Goal: Information Seeking & Learning: Learn about a topic

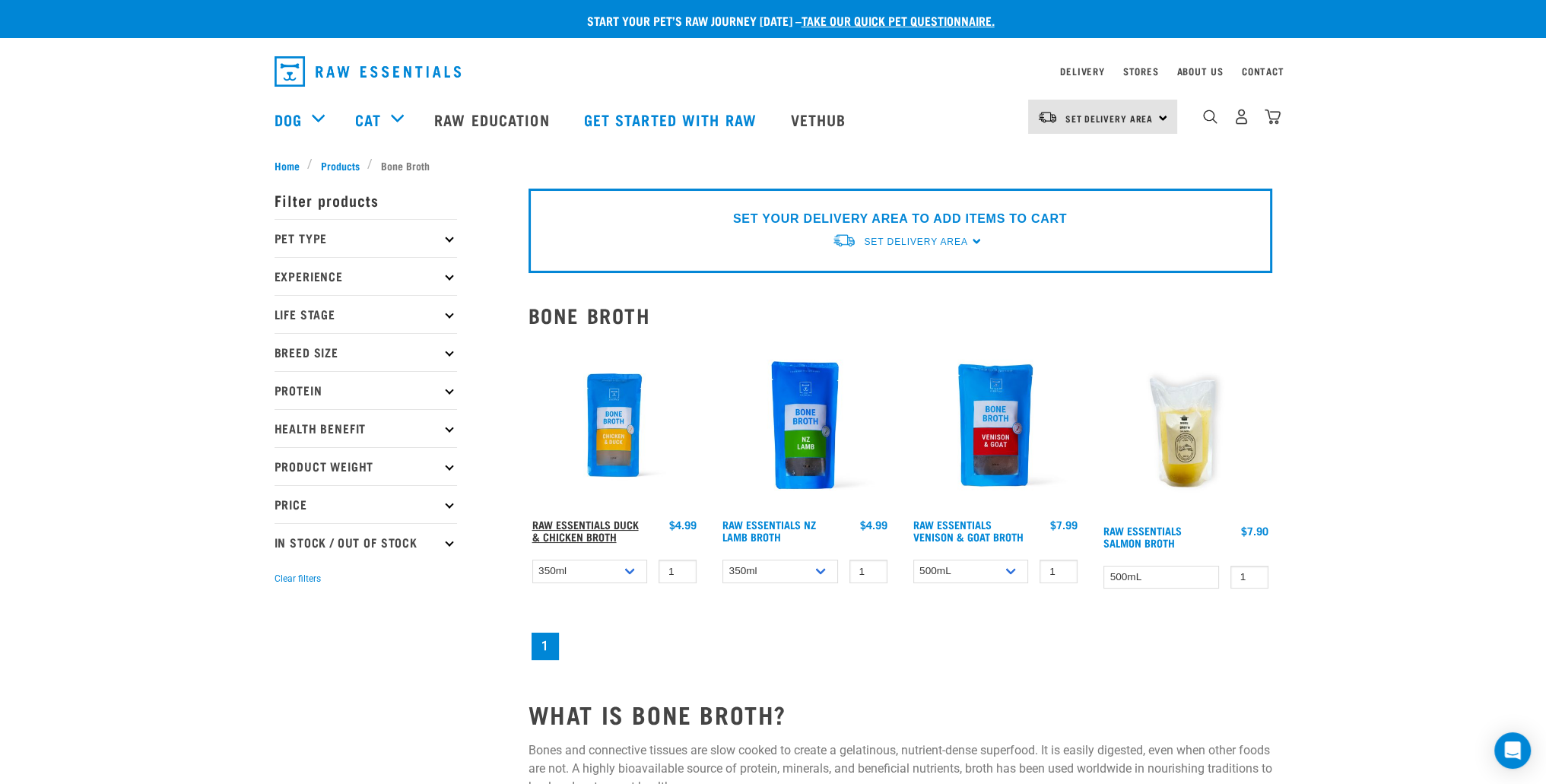
click at [578, 527] on link "Raw Essentials Duck & Chicken Broth" at bounding box center [585, 530] width 106 height 18
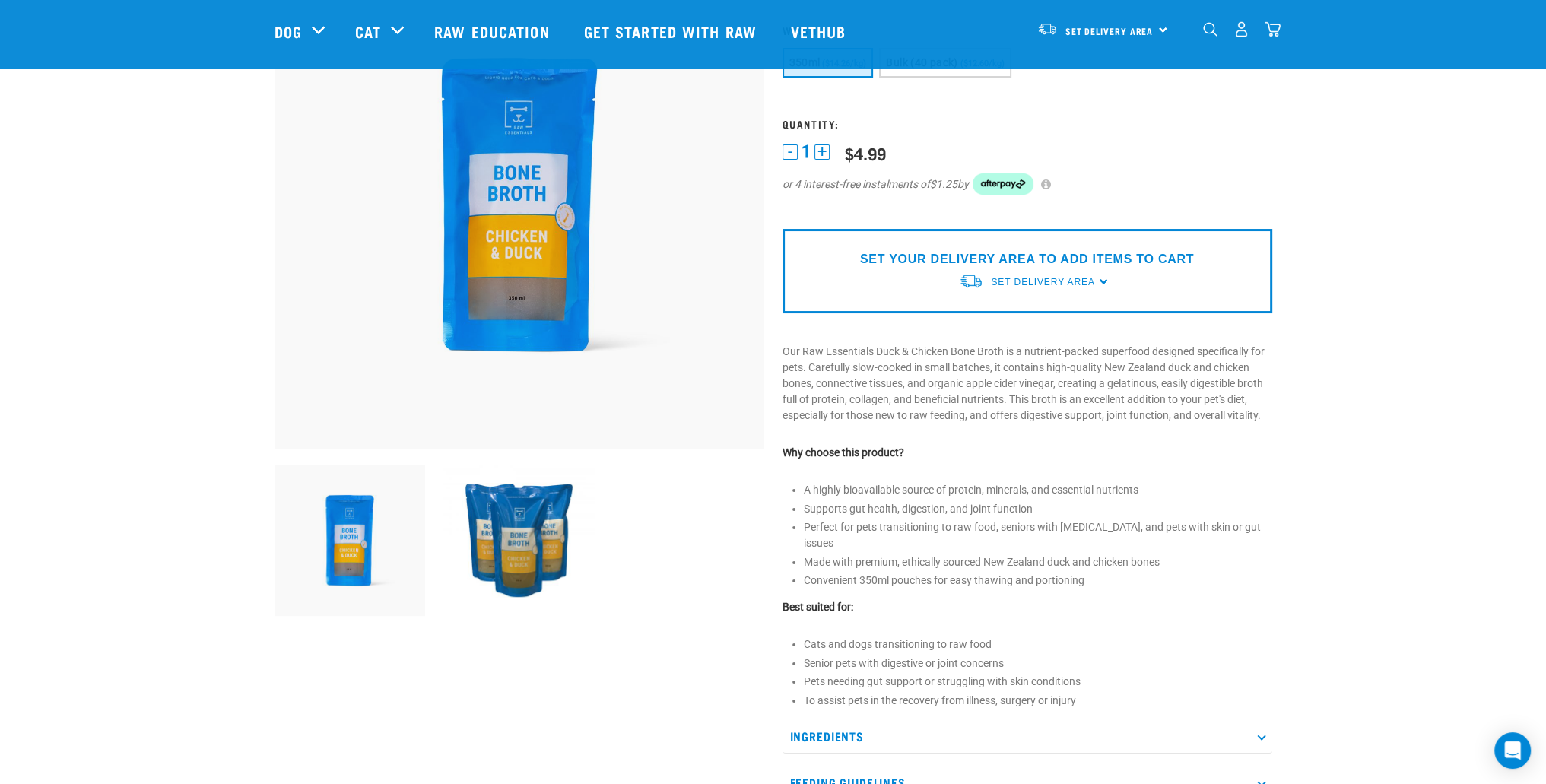
scroll to position [152, 0]
click at [936, 724] on p "Ingredients" at bounding box center [1028, 735] width 490 height 34
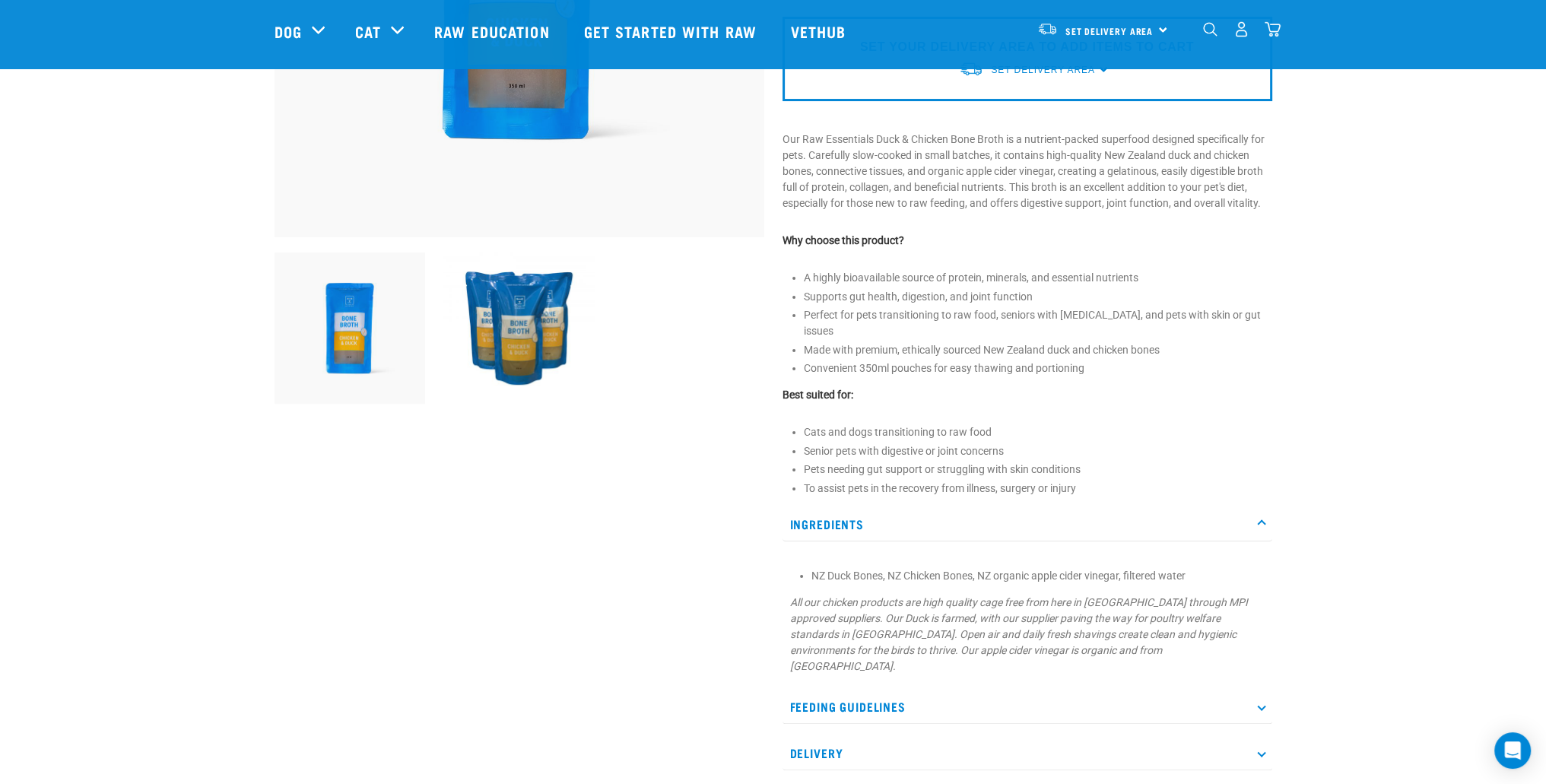
scroll to position [380, 0]
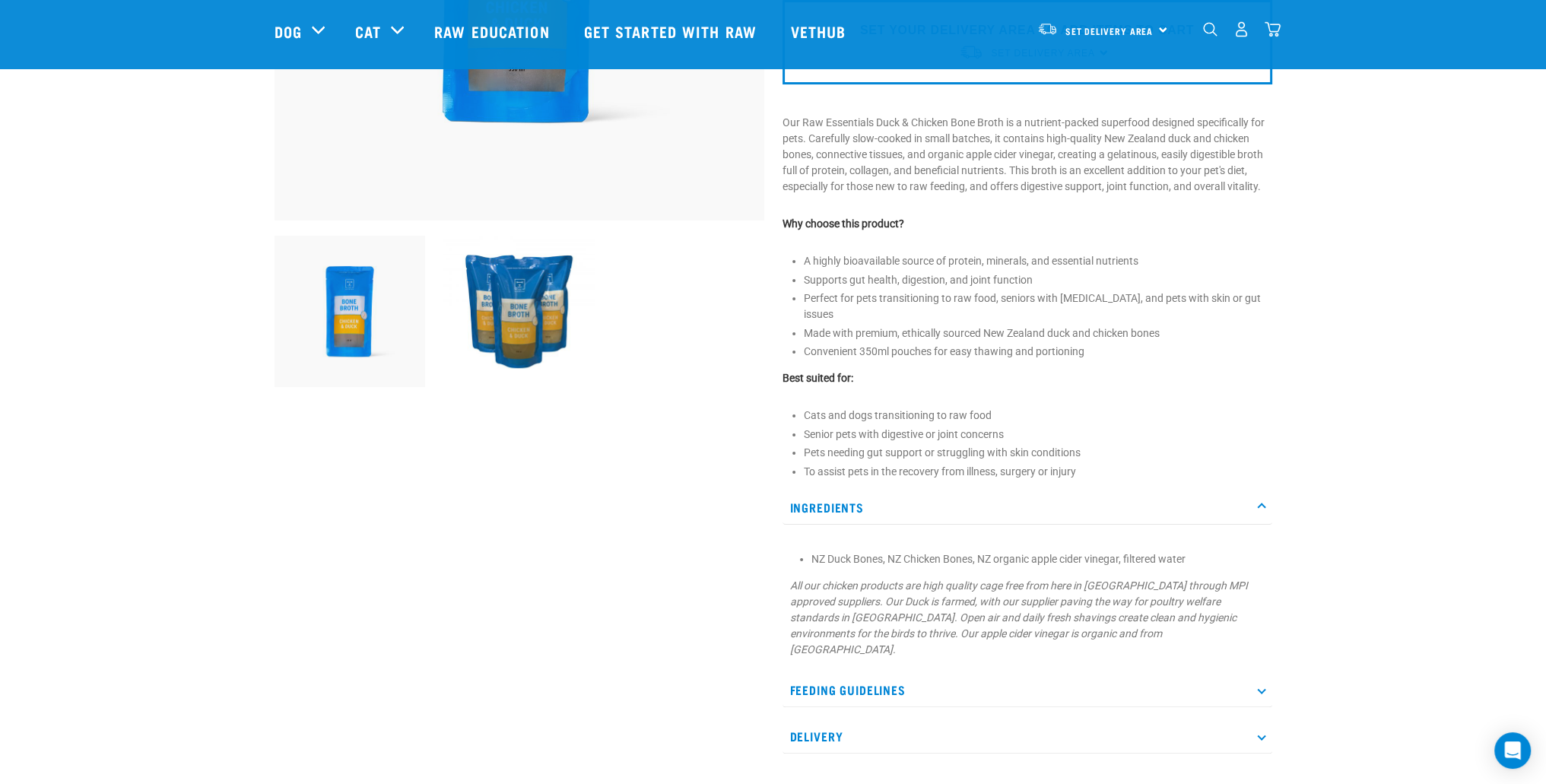
click at [931, 673] on p "Feeding Guidelines" at bounding box center [1028, 690] width 490 height 34
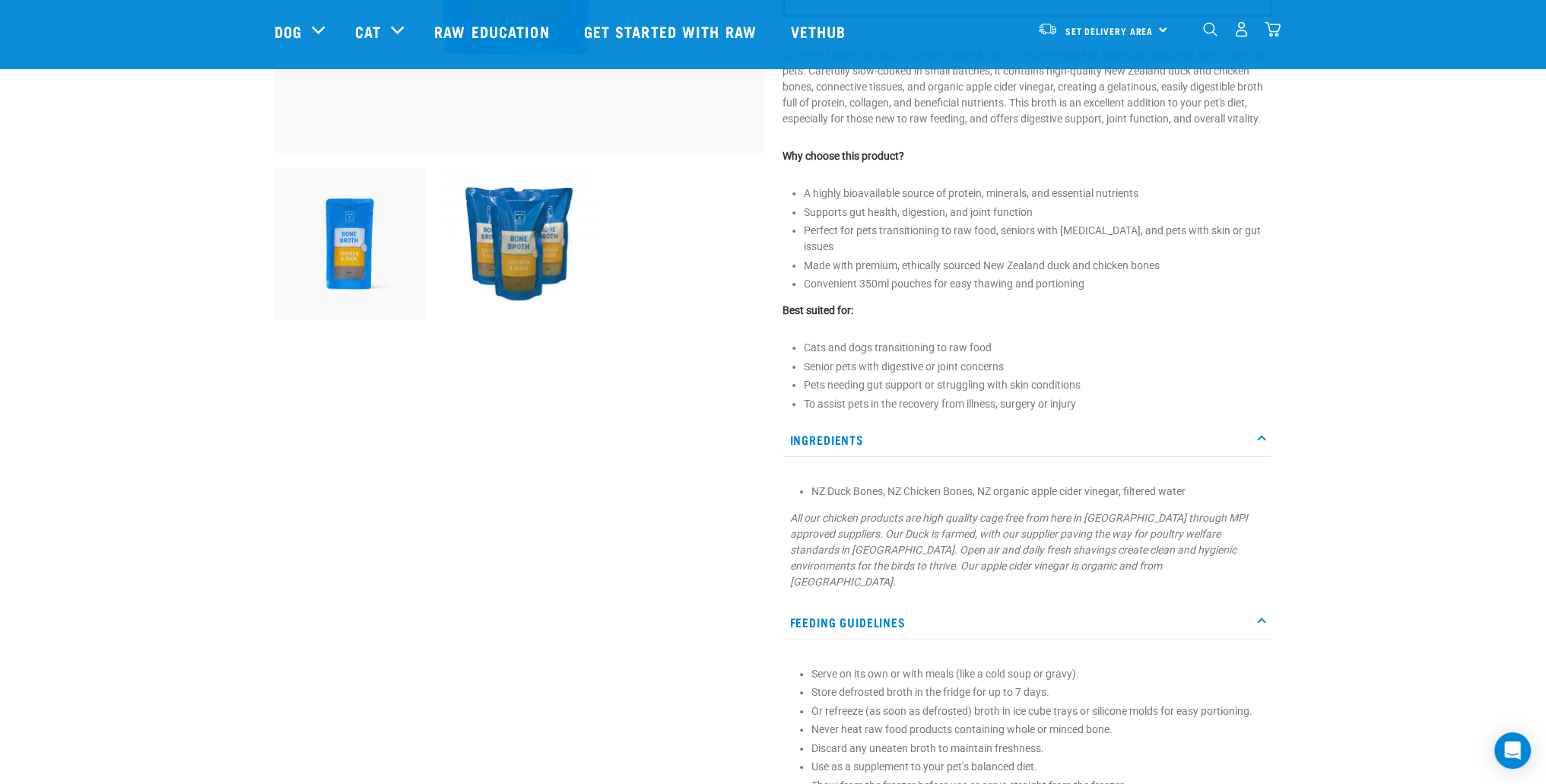
scroll to position [532, 0]
